Goal: Find specific page/section

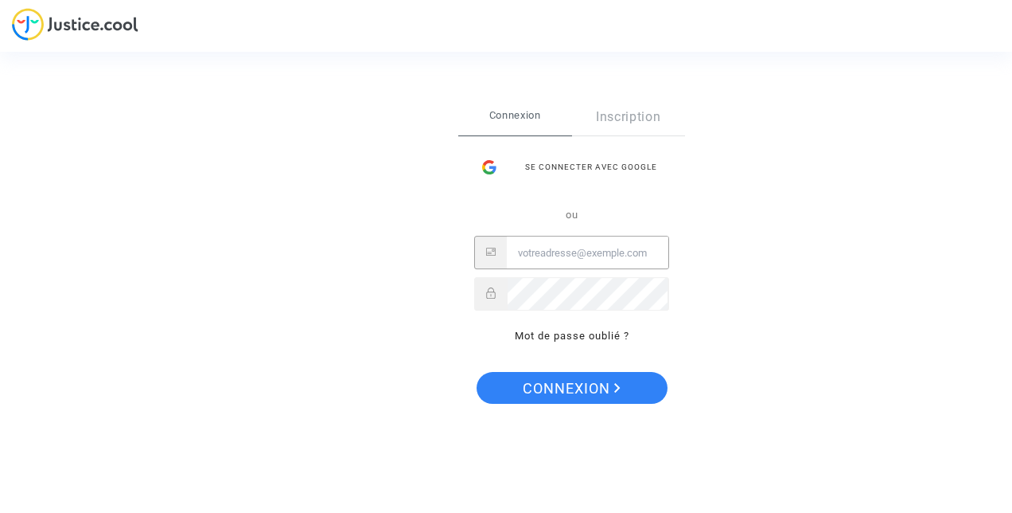
click at [556, 252] on input "Email" at bounding box center [588, 253] width 162 height 32
type input "bekhouche_fatiha@hotmail.com"
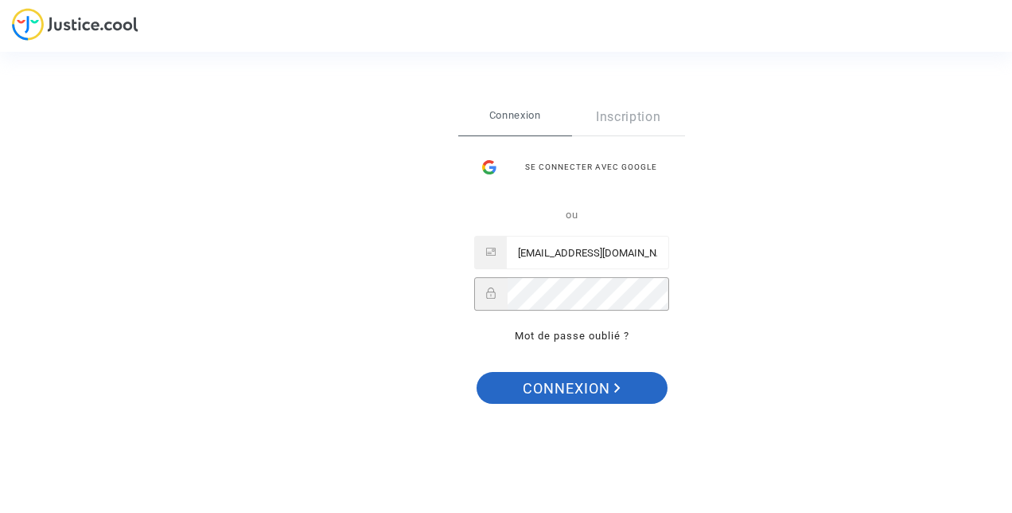
click at [548, 389] on span "Connexion" at bounding box center [572, 388] width 98 height 33
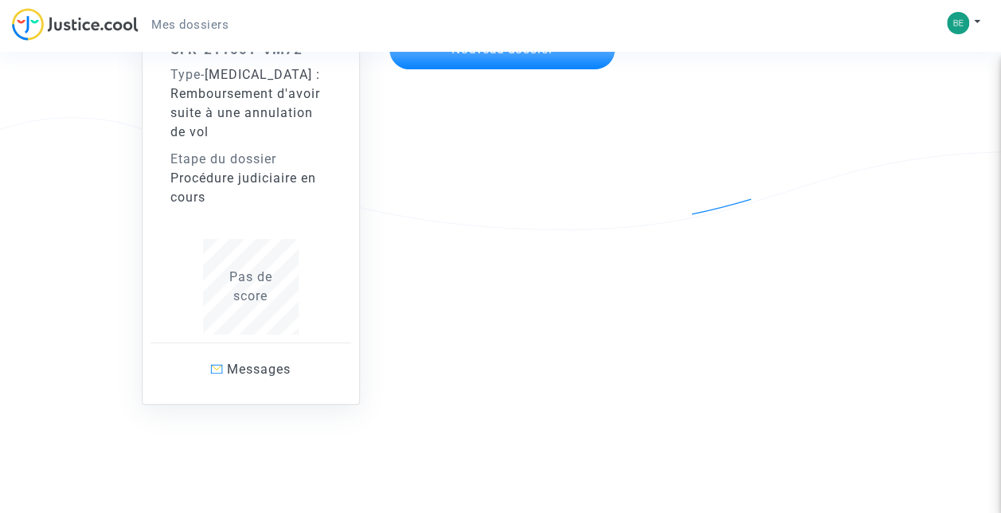
scroll to position [199, 0]
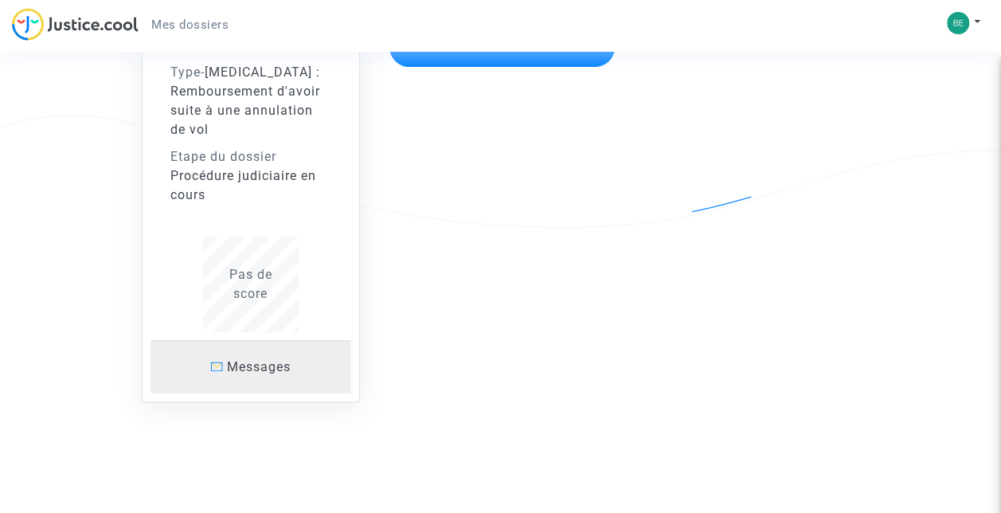
click at [237, 363] on span "Messages" at bounding box center [259, 366] width 64 height 15
